Goal: Navigation & Orientation: Find specific page/section

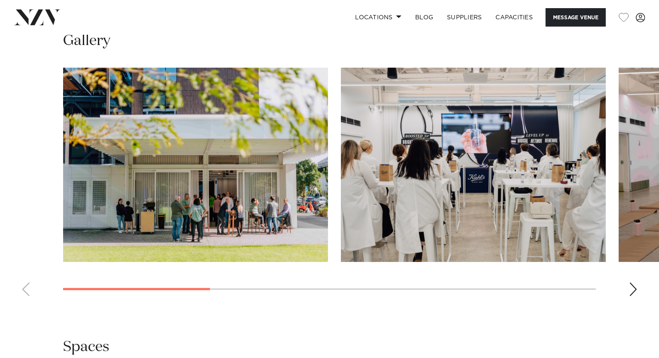
scroll to position [730, 0]
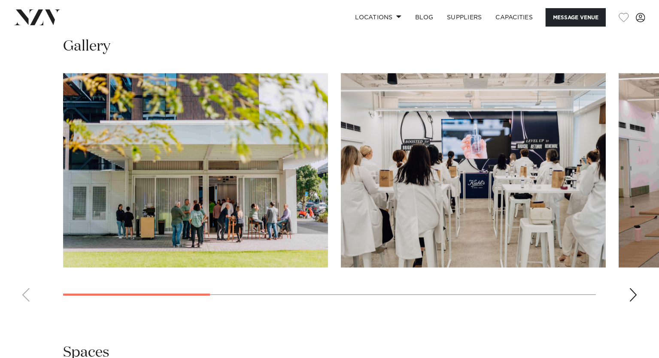
click at [557, 298] on div "Next slide" at bounding box center [633, 296] width 9 height 14
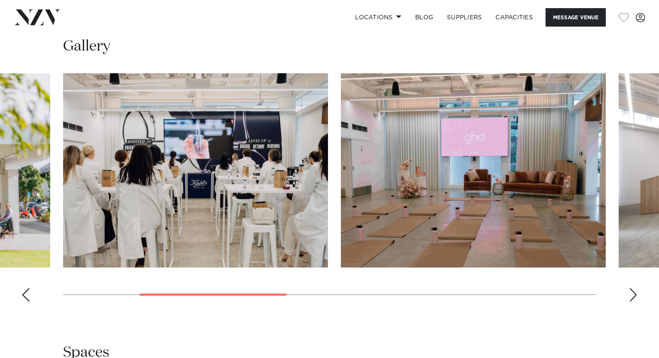
click at [557, 298] on div "Next slide" at bounding box center [633, 296] width 9 height 14
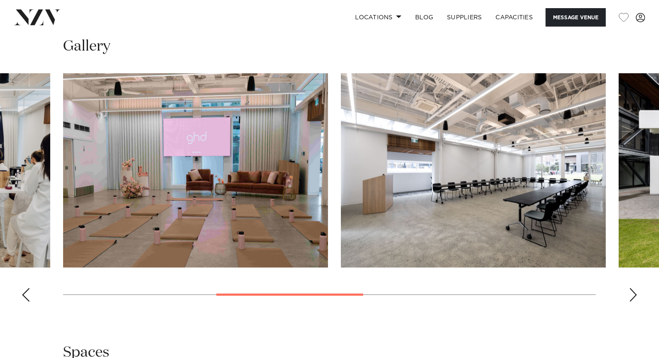
click at [557, 298] on div "Next slide" at bounding box center [633, 296] width 9 height 14
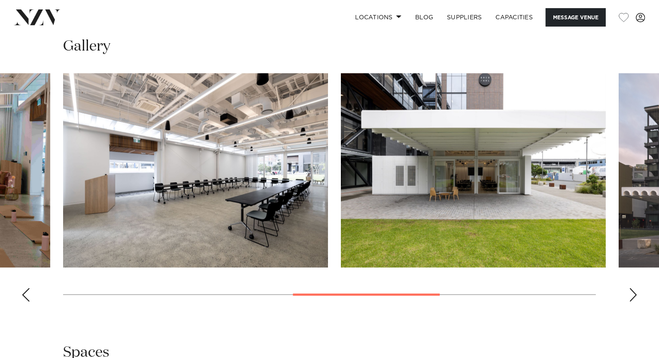
click at [557, 298] on div "Next slide" at bounding box center [633, 296] width 9 height 14
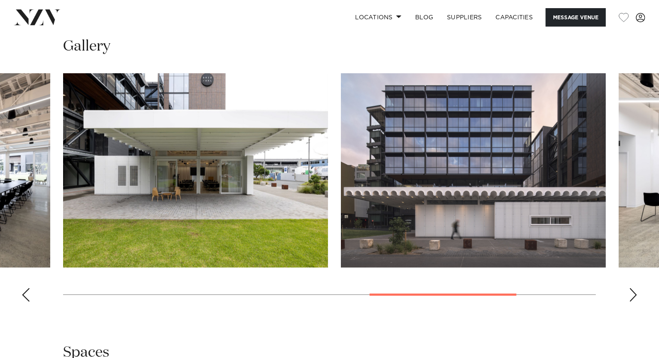
click at [23, 292] on div "Previous slide" at bounding box center [25, 296] width 9 height 14
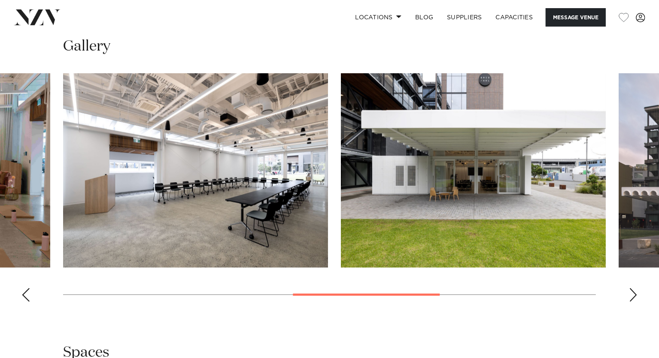
click at [557, 294] on swiper-container at bounding box center [329, 191] width 659 height 236
click at [557, 295] on div "Next slide" at bounding box center [633, 296] width 9 height 14
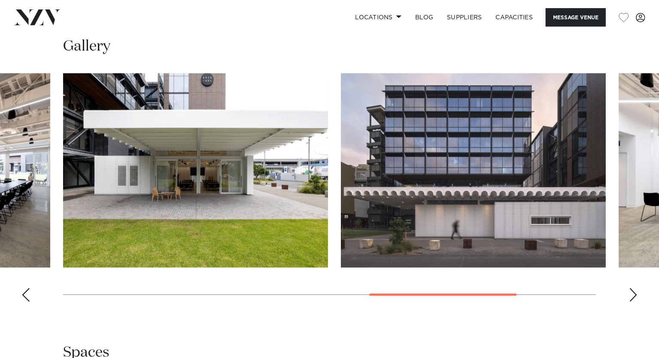
click at [557, 296] on div "Next slide" at bounding box center [633, 296] width 9 height 14
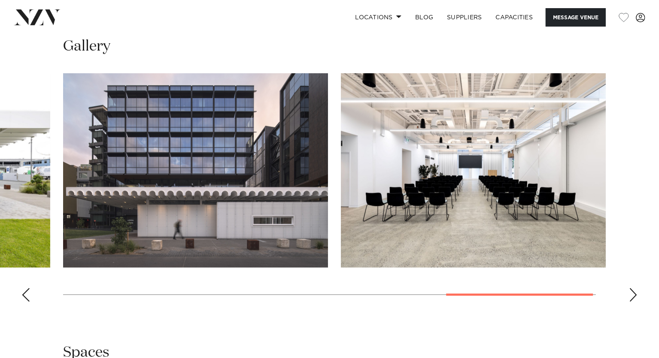
click at [23, 295] on div "Previous slide" at bounding box center [25, 296] width 9 height 14
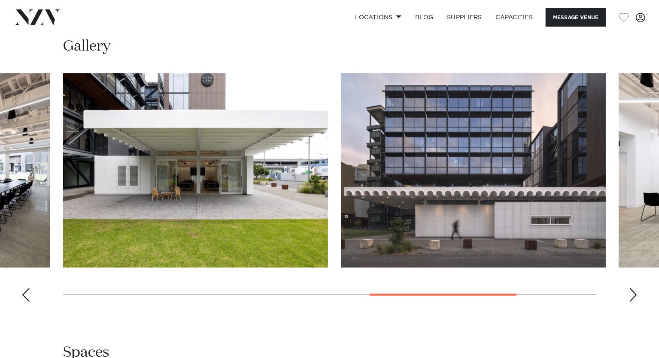
click at [23, 295] on div "Previous slide" at bounding box center [25, 296] width 9 height 14
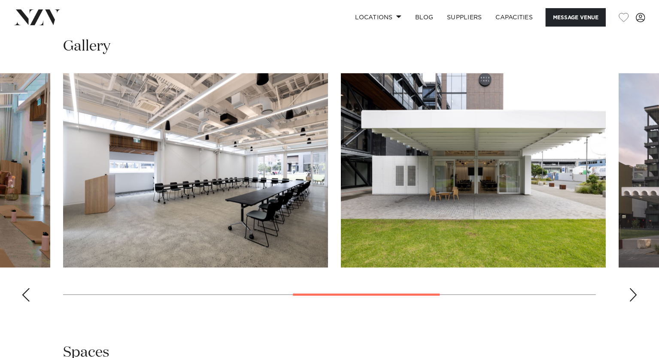
click at [23, 295] on div "Previous slide" at bounding box center [25, 296] width 9 height 14
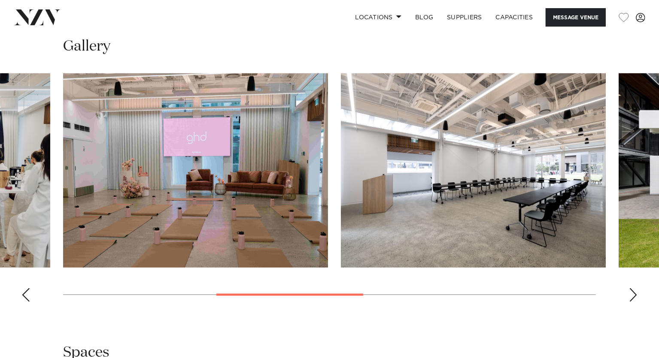
click at [21, 297] on div "Previous slide" at bounding box center [25, 296] width 9 height 14
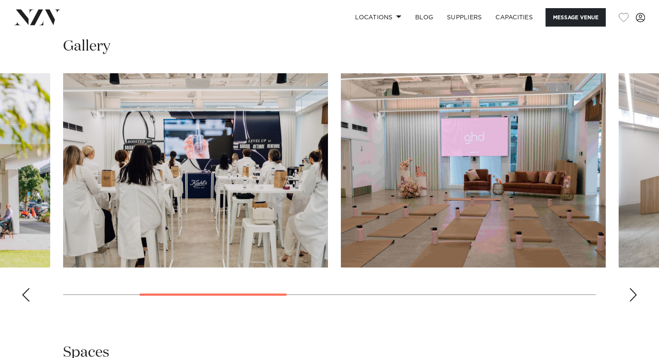
click at [21, 295] on div "Previous slide" at bounding box center [25, 296] width 9 height 14
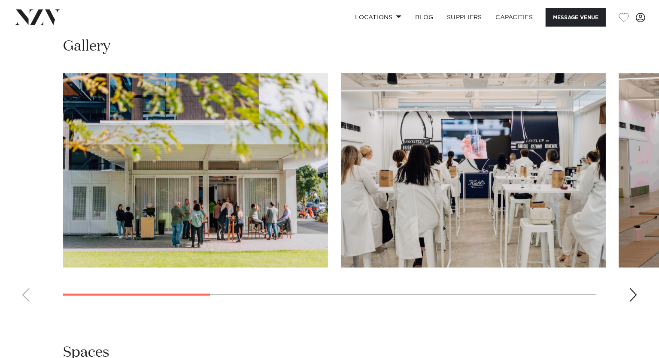
click at [21, 295] on swiper-container at bounding box center [329, 191] width 659 height 236
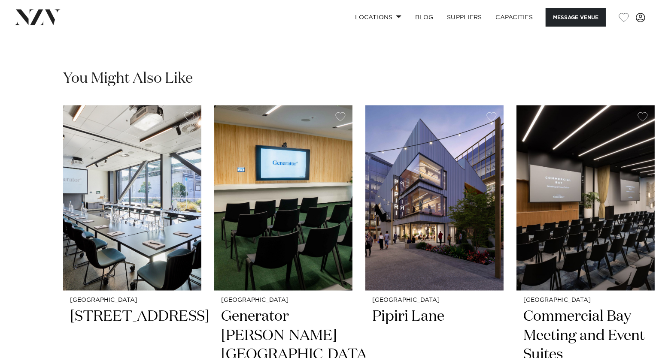
scroll to position [1503, 0]
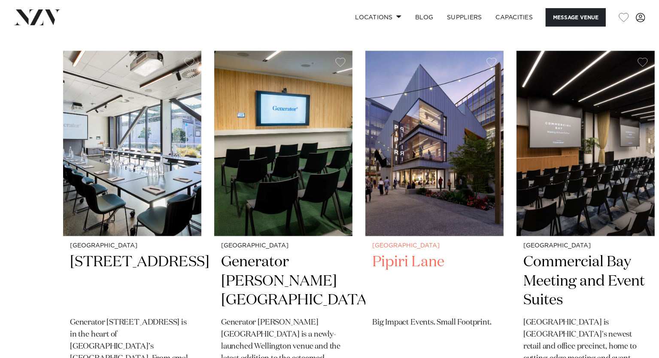
click at [408, 169] on img "3 / 6" at bounding box center [434, 143] width 138 height 185
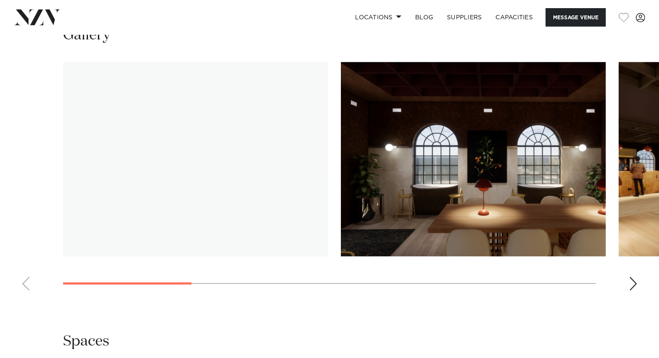
scroll to position [859, 0]
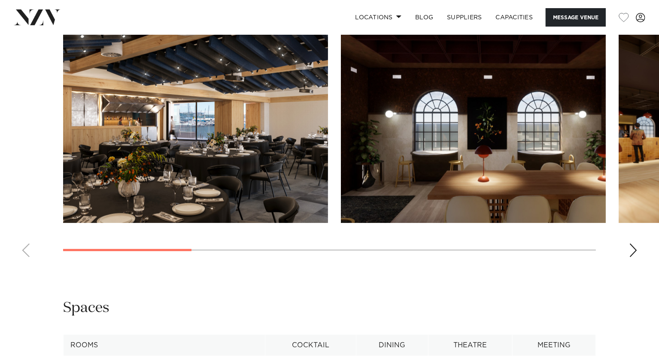
click at [631, 249] on div "Next slide" at bounding box center [633, 251] width 9 height 14
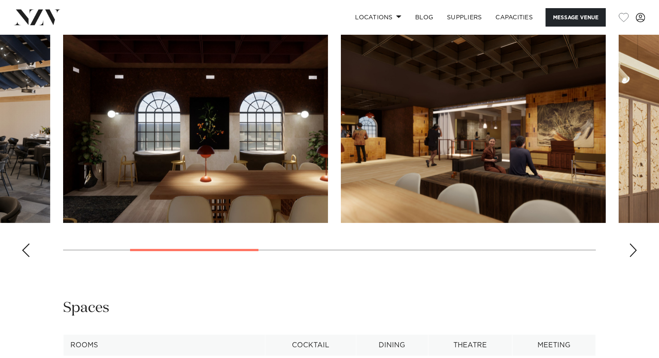
click at [631, 249] on div "Next slide" at bounding box center [633, 251] width 9 height 14
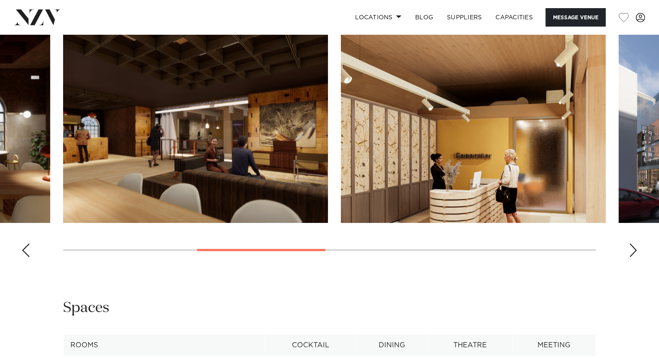
click at [631, 249] on div "Next slide" at bounding box center [633, 251] width 9 height 14
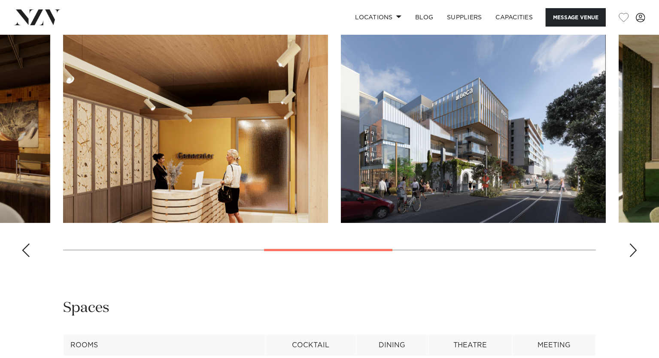
click at [635, 248] on div "Next slide" at bounding box center [633, 251] width 9 height 14
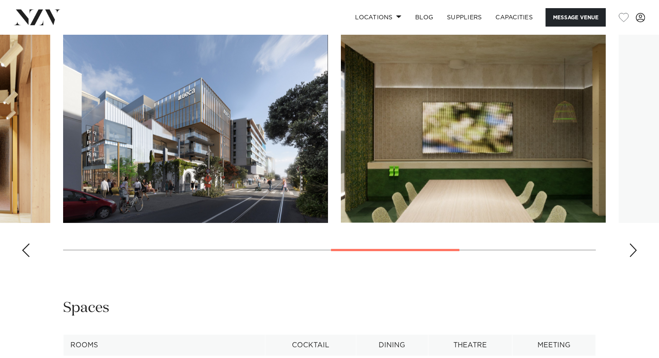
click at [635, 248] on div "Next slide" at bounding box center [633, 251] width 9 height 14
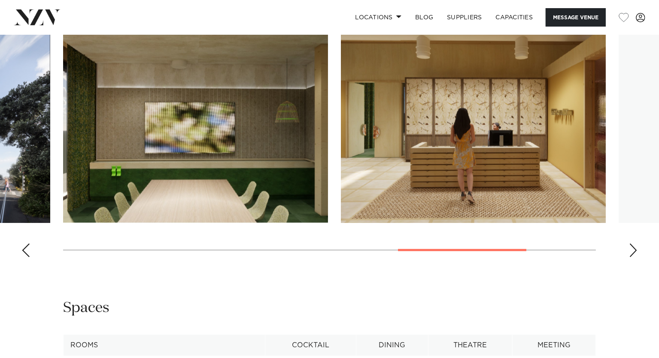
click at [635, 248] on div "Next slide" at bounding box center [633, 251] width 9 height 14
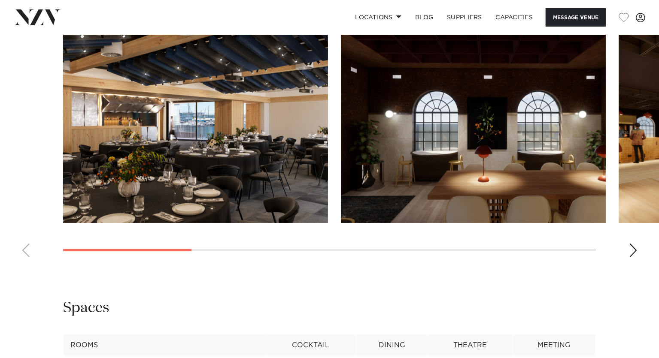
click at [91, 233] on swiper-container at bounding box center [329, 147] width 659 height 236
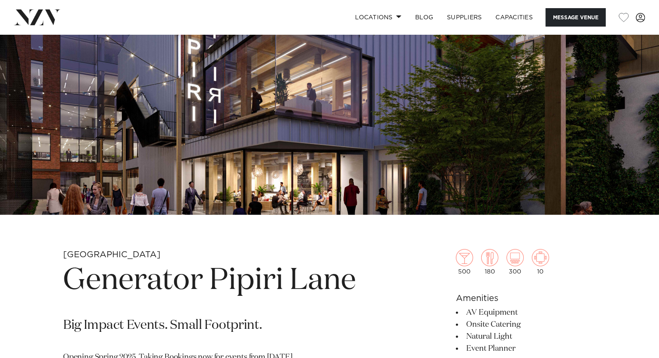
scroll to position [0, 0]
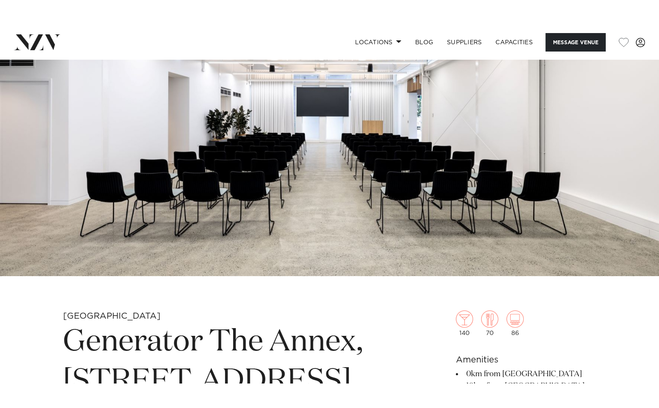
scroll to position [43, 0]
